Goal: Task Accomplishment & Management: Use online tool/utility

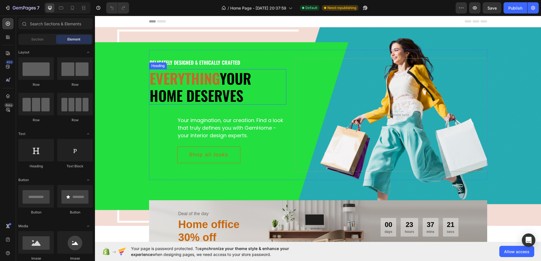
click at [210, 81] on span "Everything" at bounding box center [185, 78] width 70 height 21
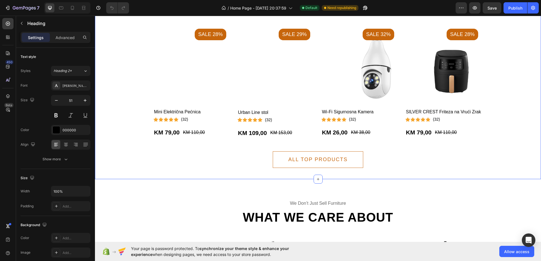
scroll to position [669, 0]
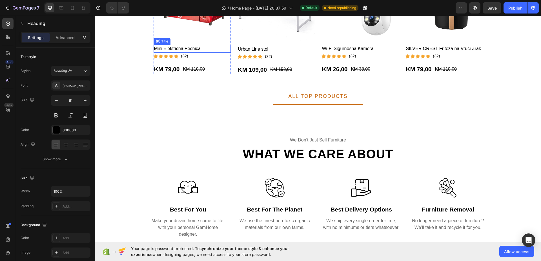
click at [191, 46] on h2 "Mini Električna Pećnica" at bounding box center [191, 49] width 77 height 8
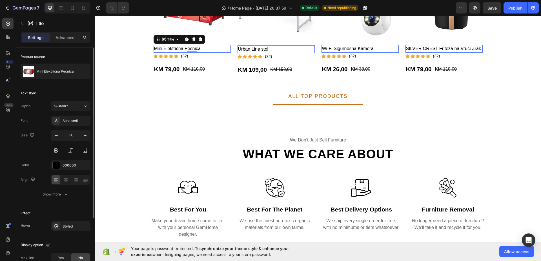
click at [86, 115] on div "Styles Custom* Font Sans-serif Size 16 Color 000000 Align Show more" at bounding box center [56, 150] width 70 height 99
click at [82, 122] on div "Sans-serif" at bounding box center [76, 121] width 26 height 5
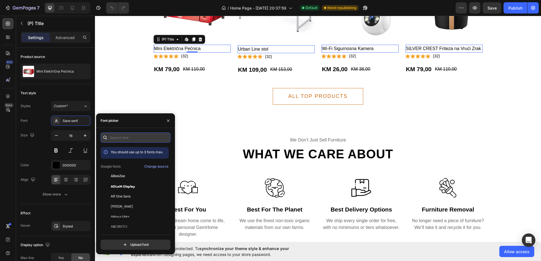
click at [126, 140] on input "text" at bounding box center [136, 138] width 70 height 10
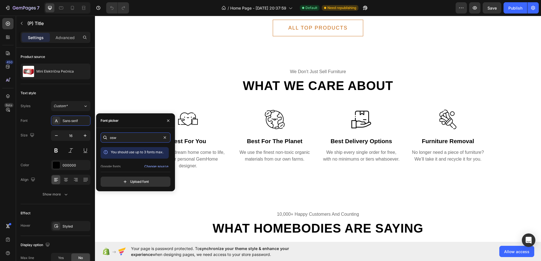
scroll to position [739, 0]
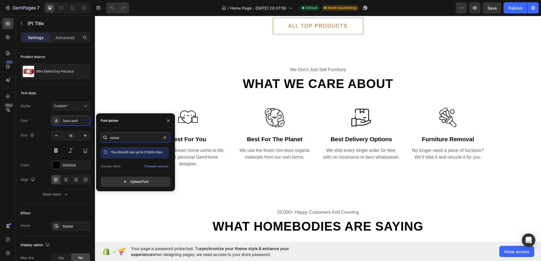
type input "[PERSON_NAME]"
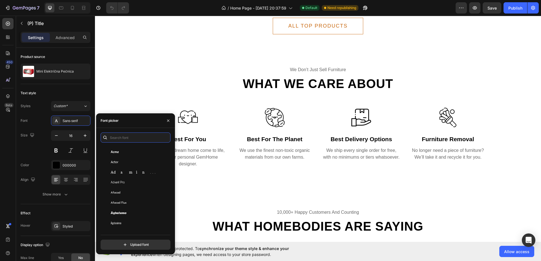
scroll to position [0, 0]
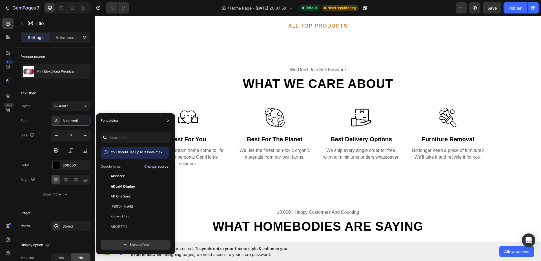
click at [158, 164] on div "Change source" at bounding box center [156, 166] width 24 height 5
click at [133, 137] on input "text" at bounding box center [136, 138] width 70 height 10
type input "osw"
